Goal: Task Accomplishment & Management: Use online tool/utility

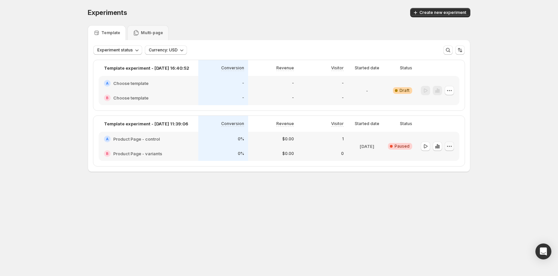
click at [451, 149] on icon "button" at bounding box center [449, 146] width 7 height 7
click at [445, 157] on span "Edit" at bounding box center [441, 159] width 7 height 5
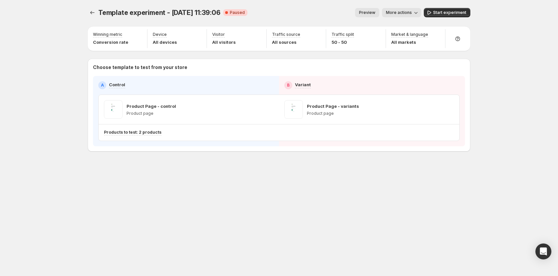
click at [257, 173] on div "Template experiment - [DATE] 11:39:06. This page is ready Template experiment -…" at bounding box center [279, 94] width 398 height 188
drag, startPoint x: 494, startPoint y: 62, endPoint x: 304, endPoint y: 169, distance: 218.1
click at [335, 206] on div "Template experiment - [DATE] 11:39:06. This page is ready Template experiment -…" at bounding box center [279, 138] width 398 height 276
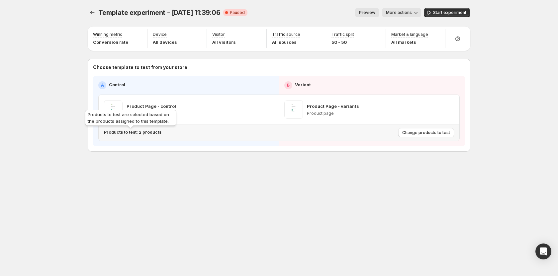
click at [138, 132] on p "Products to test: 2 products" at bounding box center [132, 132] width 57 height 5
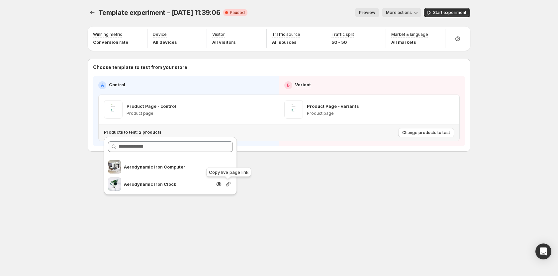
click at [226, 184] on icon "button" at bounding box center [228, 184] width 7 height 7
click at [341, 197] on div "Template experiment - [DATE] 11:39:06. This page is ready Template experiment -…" at bounding box center [279, 138] width 398 height 276
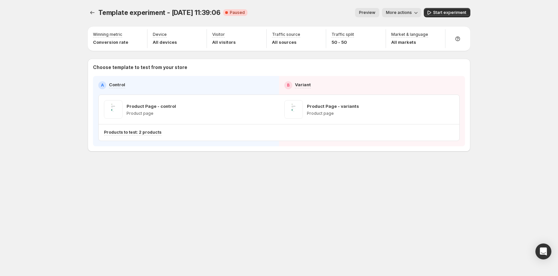
drag, startPoint x: 427, startPoint y: 215, endPoint x: 436, endPoint y: 194, distance: 23.3
click at [437, 199] on div "Template experiment - [DATE] 11:39:06. This page is ready Template experiment -…" at bounding box center [279, 138] width 398 height 276
click at [231, 196] on div "Template experiment - [DATE] 11:39:06. This page is ready Template experiment -…" at bounding box center [279, 138] width 398 height 276
click at [90, 10] on icon "Experiments" at bounding box center [92, 12] width 7 height 7
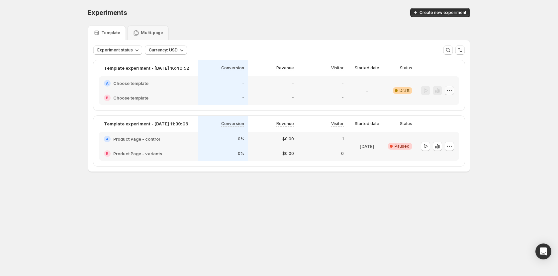
click at [452, 90] on icon "button" at bounding box center [449, 90] width 7 height 7
click at [444, 101] on button "Edit" at bounding box center [449, 104] width 45 height 11
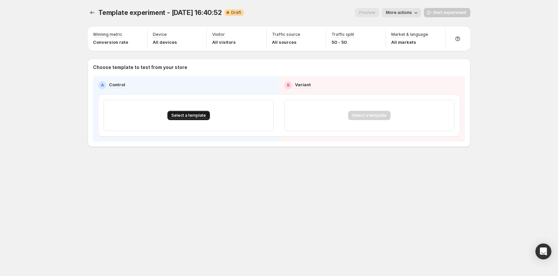
click at [196, 114] on span "Select a template" at bounding box center [188, 115] width 35 height 5
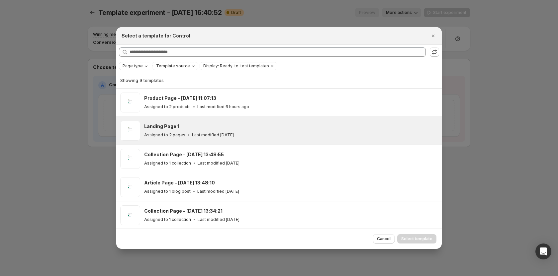
click at [206, 132] on div "Assigned to 2 pages Last modified [DATE]" at bounding box center [290, 135] width 292 height 7
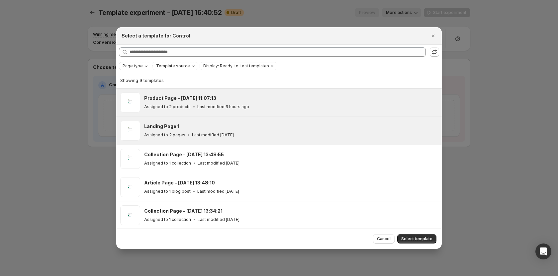
click at [255, 105] on div "Assigned to 2 products Last modified 6 hours ago" at bounding box center [290, 107] width 292 height 7
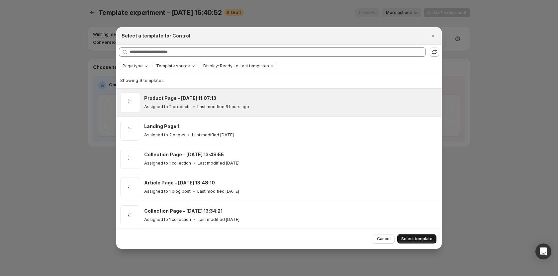
click at [405, 238] on span "Select template" at bounding box center [416, 238] width 31 height 5
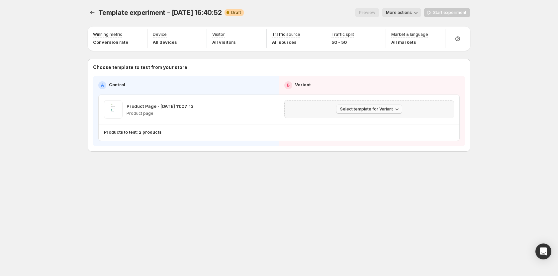
click at [367, 107] on span "Select template for Variant" at bounding box center [366, 109] width 53 height 5
click at [368, 130] on button "Create Variant based on Control" at bounding box center [370, 134] width 72 height 11
click at [453, 11] on span "Start experiment" at bounding box center [449, 12] width 33 height 5
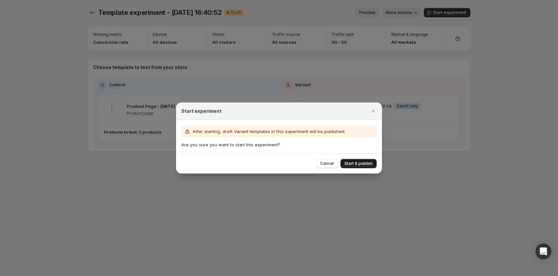
click at [352, 164] on span "Start & publish" at bounding box center [358, 163] width 28 height 5
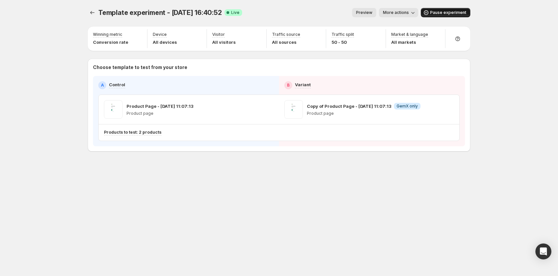
click at [437, 12] on span "Pause experiment" at bounding box center [448, 12] width 36 height 5
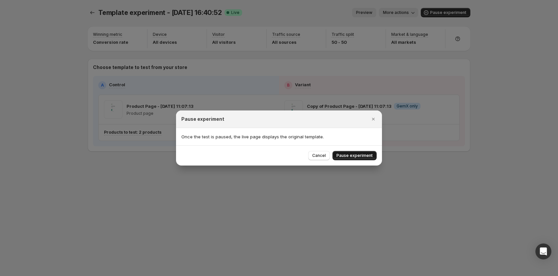
click at [345, 158] on span "Pause experiment" at bounding box center [354, 155] width 36 height 5
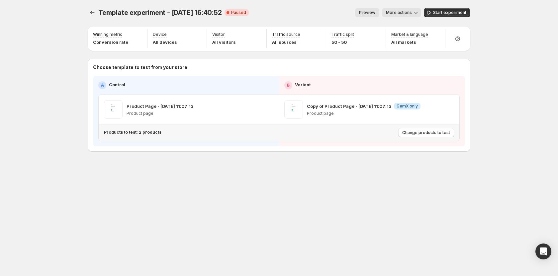
click at [146, 129] on div "Products to test: 2 products" at bounding box center [250, 132] width 292 height 11
click at [142, 131] on p "Products to test: 2 products" at bounding box center [132, 132] width 57 height 5
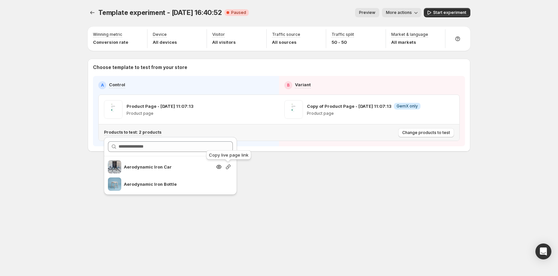
click at [229, 166] on icon "button" at bounding box center [228, 167] width 7 height 7
click at [310, 189] on div "Template experiment - [DATE] 16:40:52. This page is ready Template experiment -…" at bounding box center [279, 138] width 398 height 276
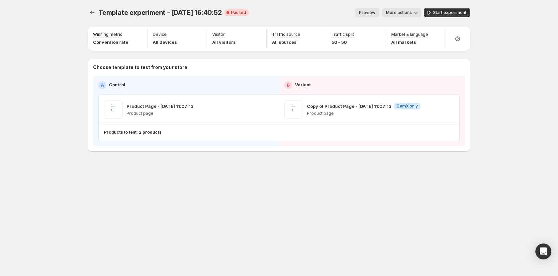
click at [412, 12] on span "More actions" at bounding box center [399, 12] width 26 height 5
click at [402, 62] on span "End experiment" at bounding box center [413, 60] width 32 height 5
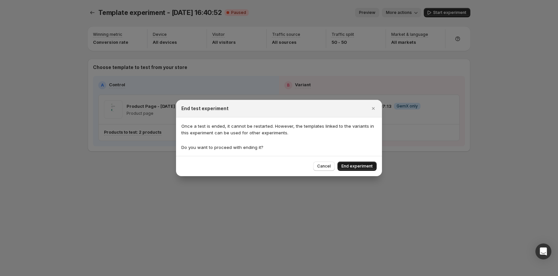
click at [349, 165] on span "End experiment" at bounding box center [356, 166] width 31 height 5
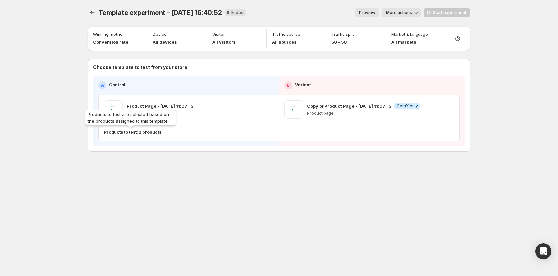
click at [134, 131] on p "Products to test: 2 products" at bounding box center [132, 132] width 57 height 5
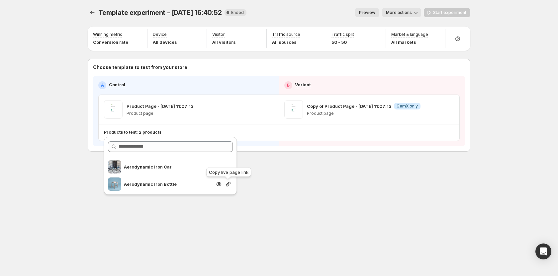
click at [227, 182] on icon "button" at bounding box center [228, 184] width 7 height 7
click at [318, 182] on div "Template experiment - [DATE] 16:40:52. This page is ready Template experiment -…" at bounding box center [279, 94] width 398 height 188
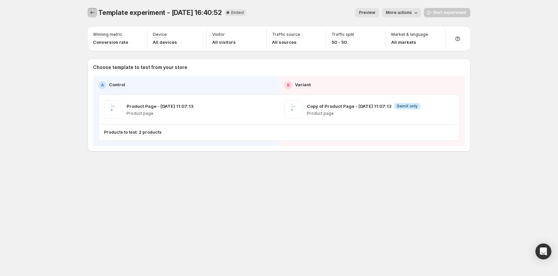
click at [90, 12] on icon "Experiments" at bounding box center [92, 12] width 7 height 7
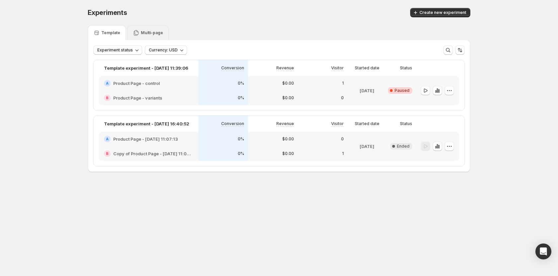
click at [151, 36] on div "Multi-page" at bounding box center [148, 32] width 42 height 15
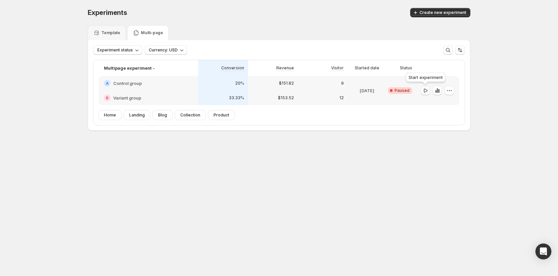
click at [427, 91] on icon "button" at bounding box center [426, 90] width 4 height 4
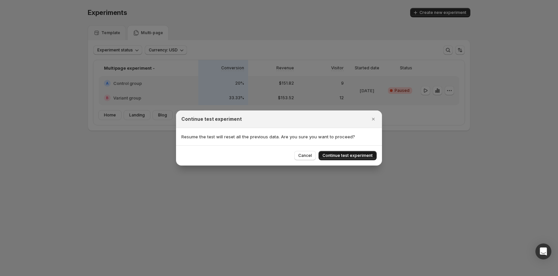
click at [351, 155] on span "Continue test experiment" at bounding box center [347, 155] width 50 height 5
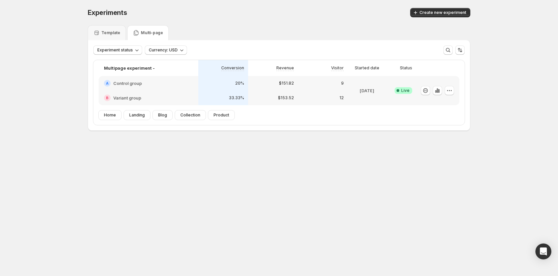
drag, startPoint x: 360, startPoint y: 137, endPoint x: 527, endPoint y: 83, distance: 175.7
click at [527, 83] on div "Experiments. This page is ready Experiments Create new experiment Template Mult…" at bounding box center [279, 83] width 558 height 167
click at [452, 90] on icon "button" at bounding box center [449, 90] width 7 height 7
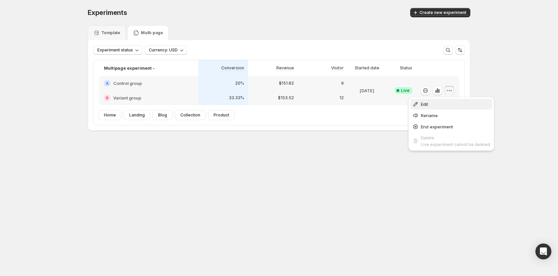
click at [446, 104] on span "Edit" at bounding box center [455, 104] width 69 height 7
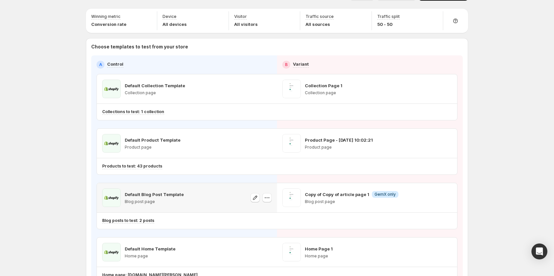
scroll to position [33, 0]
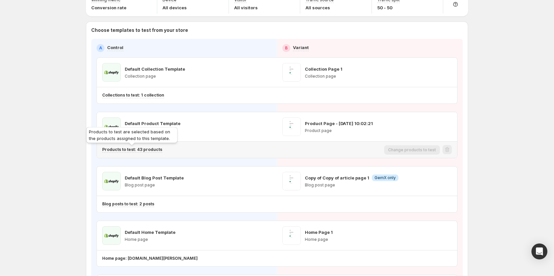
click at [145, 150] on p "Products to test: 43 products" at bounding box center [132, 149] width 60 height 5
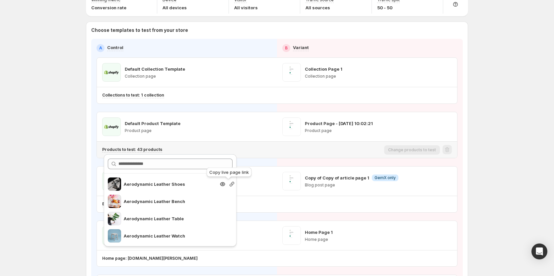
click at [230, 186] on icon "button" at bounding box center [232, 184] width 5 height 5
click at [527, 151] on div "Multipage experiment -. This page is ready Multipage experiment - Success Compl…" at bounding box center [277, 175] width 554 height 416
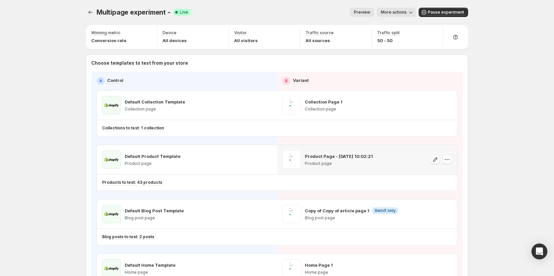
scroll to position [0, 0]
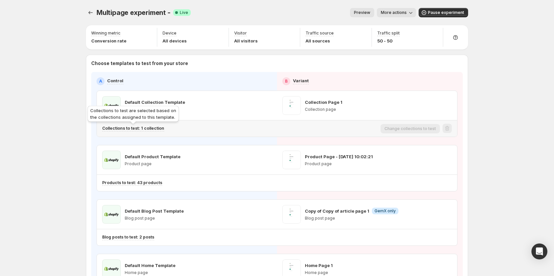
click at [148, 128] on p "Collections to test: 1 collection" at bounding box center [133, 128] width 62 height 5
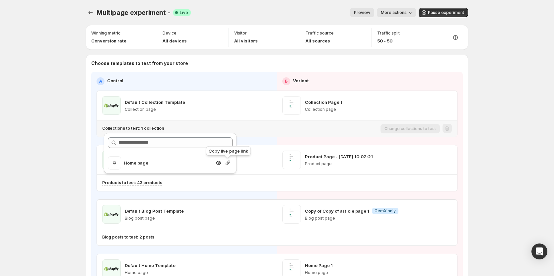
click at [231, 164] on icon "button" at bounding box center [228, 163] width 7 height 7
click at [493, 124] on div "Multipage experiment -. This page is ready Multipage experiment - Success Compl…" at bounding box center [277, 208] width 554 height 416
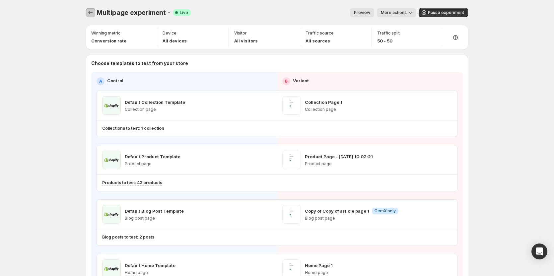
click at [91, 14] on icon "Experiments" at bounding box center [90, 12] width 7 height 7
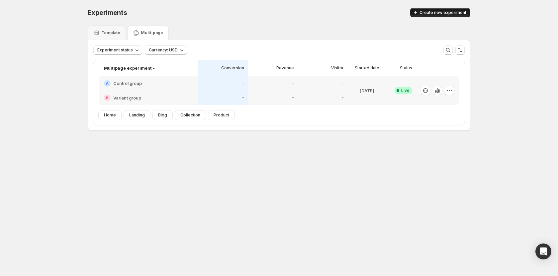
click at [449, 12] on span "Create new experiment" at bounding box center [442, 12] width 47 height 5
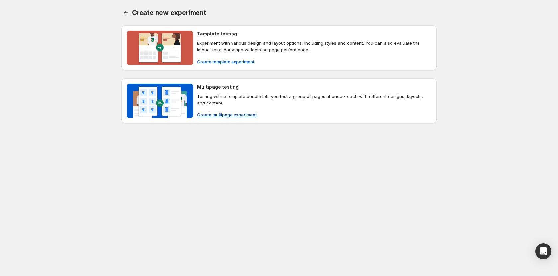
drag, startPoint x: 232, startPoint y: 59, endPoint x: 222, endPoint y: 114, distance: 56.0
click at [222, 114] on div "Template testing Experiment with various design and layout options, including s…" at bounding box center [278, 74] width 315 height 98
click at [222, 114] on span "Create multipage experiment" at bounding box center [227, 115] width 60 height 7
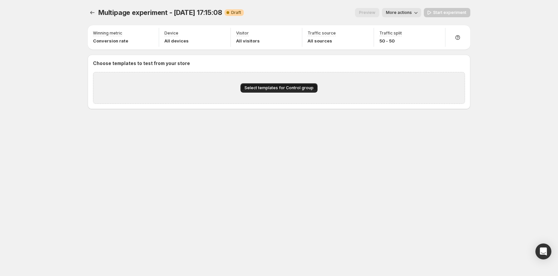
click at [256, 88] on span "Select templates for Control group" at bounding box center [278, 87] width 69 height 5
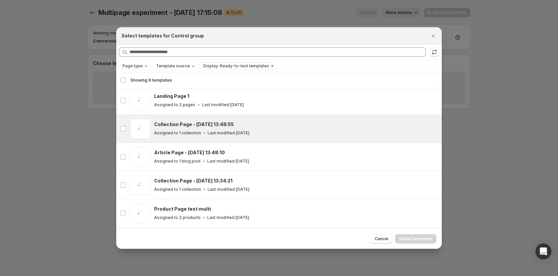
scroll to position [49, 0]
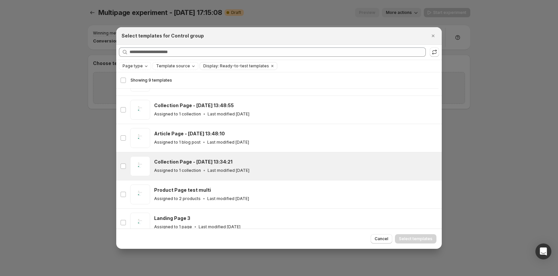
click at [208, 164] on h3 "Collection Page - [DATE] 13:34:21" at bounding box center [193, 162] width 78 height 7
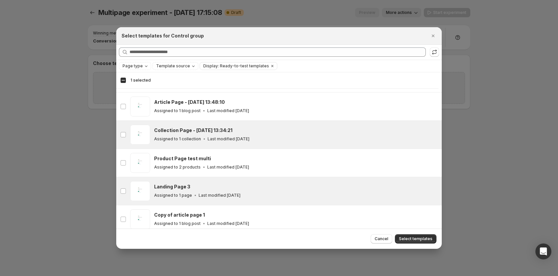
scroll to position [47, 0]
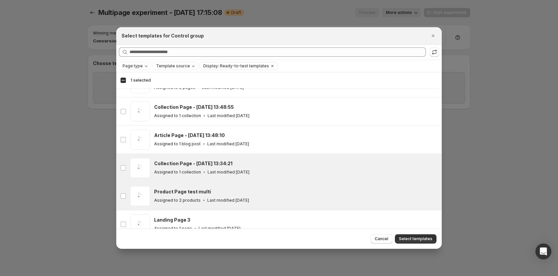
click at [217, 192] on div "Product Page test multi" at bounding box center [295, 192] width 282 height 7
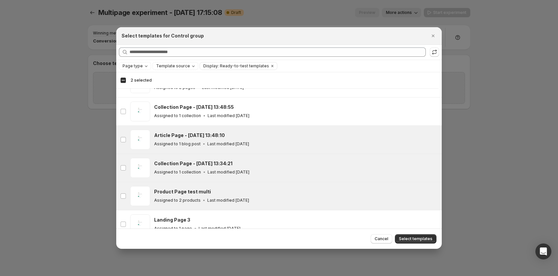
click at [337, 146] on div "Assigned to 1 blog post Last modified [DATE]" at bounding box center [295, 144] width 282 height 7
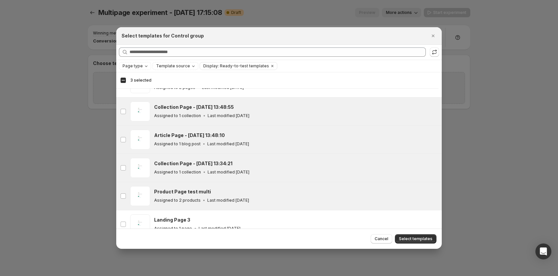
click at [230, 107] on div "Collection Page - [DATE] 13:48:55" at bounding box center [295, 107] width 282 height 7
click at [228, 191] on div "Product Page test multi" at bounding box center [295, 192] width 282 height 7
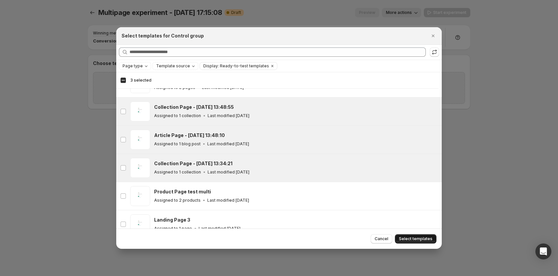
click at [409, 237] on span "Select templates" at bounding box center [416, 238] width 34 height 5
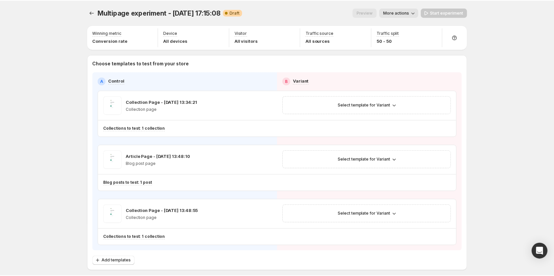
scroll to position [29, 0]
click at [385, 104] on span "Select template for Variant" at bounding box center [364, 105] width 53 height 5
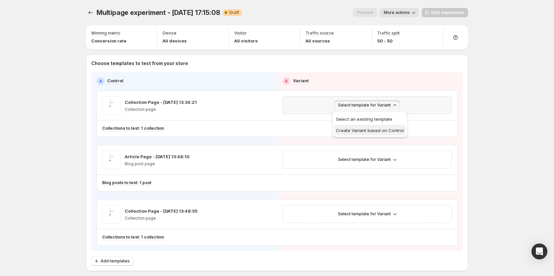
click at [361, 129] on span "Create Variant based on Control" at bounding box center [370, 130] width 68 height 5
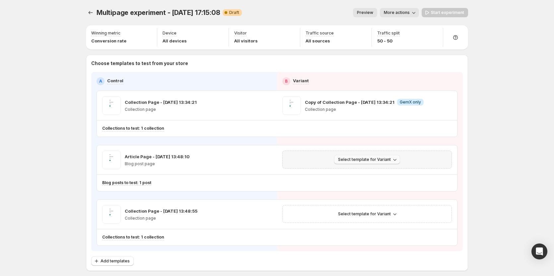
click at [387, 159] on span "Select template for Variant" at bounding box center [364, 159] width 53 height 5
click at [369, 171] on span "Select an existing template" at bounding box center [364, 173] width 56 height 5
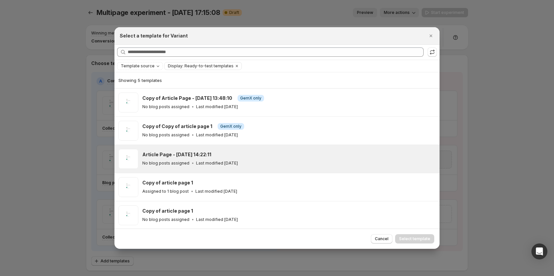
click at [206, 160] on div "No blog posts assigned Last modified [DATE]" at bounding box center [288, 163] width 292 height 7
click at [410, 241] on span "Select template" at bounding box center [414, 238] width 31 height 5
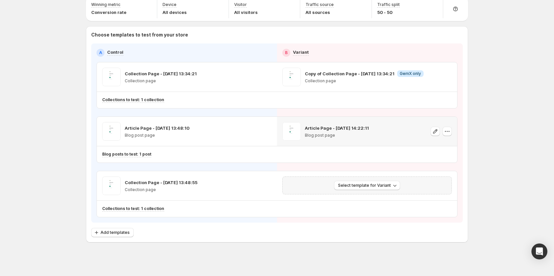
scroll to position [31, 0]
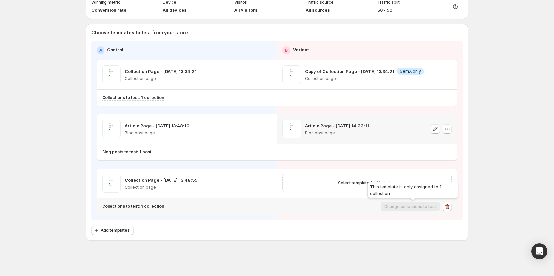
click at [375, 188] on div "This template is only assigned to 1 collection" at bounding box center [413, 191] width 94 height 21
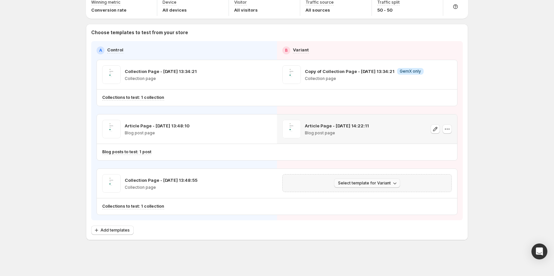
click at [358, 185] on span "Select template for Variant" at bounding box center [364, 183] width 53 height 5
click at [355, 197] on span "Select an existing template" at bounding box center [364, 197] width 56 height 5
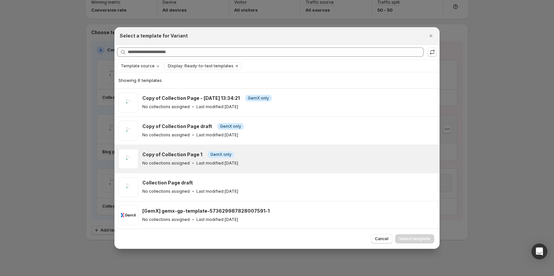
click at [217, 169] on div "Copy of Collection Page 1 Info GemX only No collections assigned Last modified …" at bounding box center [289, 159] width 294 height 20
click at [405, 240] on span "Select template" at bounding box center [414, 238] width 31 height 5
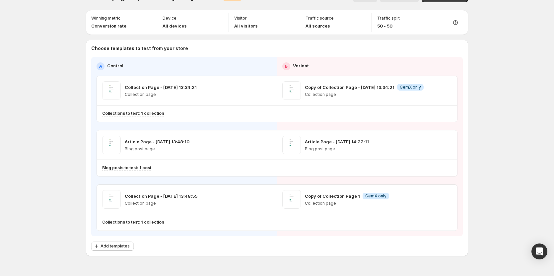
scroll to position [0, 0]
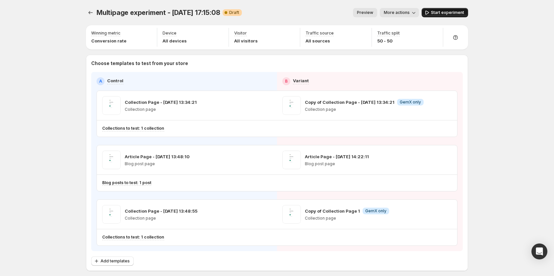
click at [444, 12] on span "Start experiment" at bounding box center [447, 12] width 33 height 5
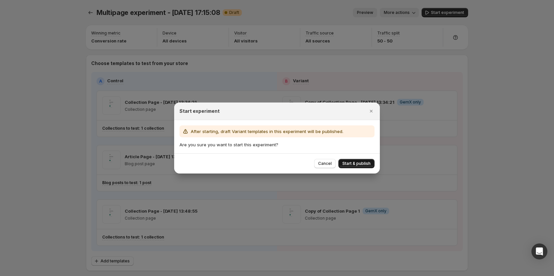
click at [351, 162] on span "Start & publish" at bounding box center [357, 163] width 28 height 5
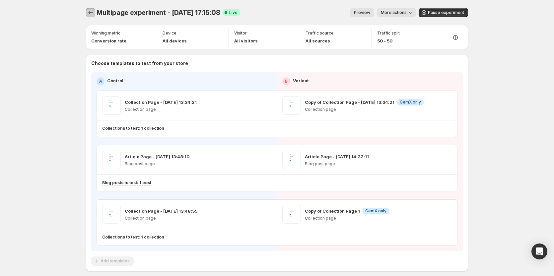
click at [94, 15] on icon "Experiments" at bounding box center [90, 12] width 7 height 7
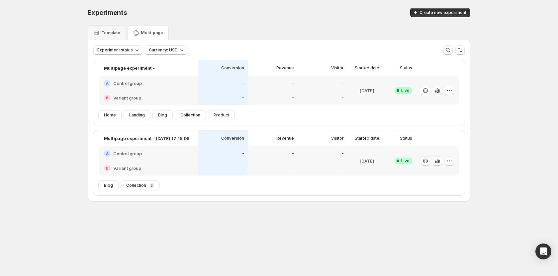
click at [479, 138] on div "Experiments. This page is ready Experiments Create new experiment Template Mult…" at bounding box center [279, 118] width 558 height 237
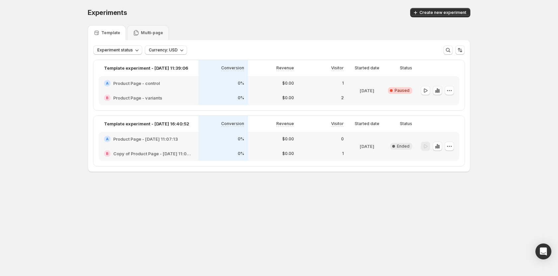
click at [438, 92] on icon "button" at bounding box center [437, 90] width 1 height 4
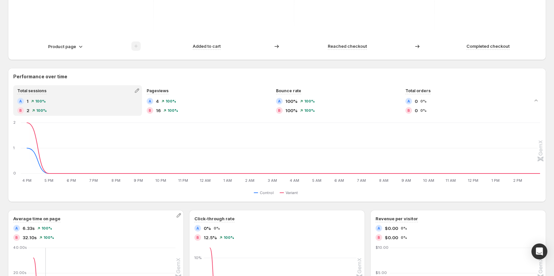
scroll to position [262, 0]
